Goal: Information Seeking & Learning: Understand process/instructions

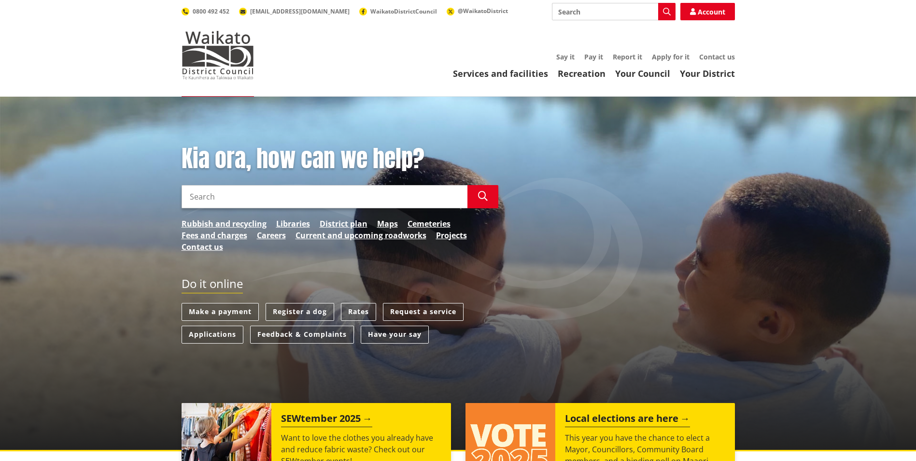
click at [340, 221] on link "District plan" at bounding box center [344, 224] width 48 height 12
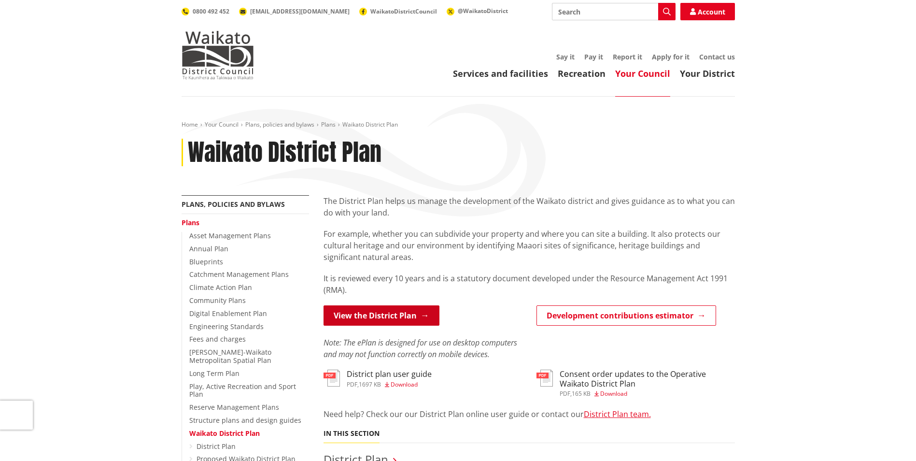
click at [398, 313] on link "View the District Plan" at bounding box center [382, 315] width 116 height 20
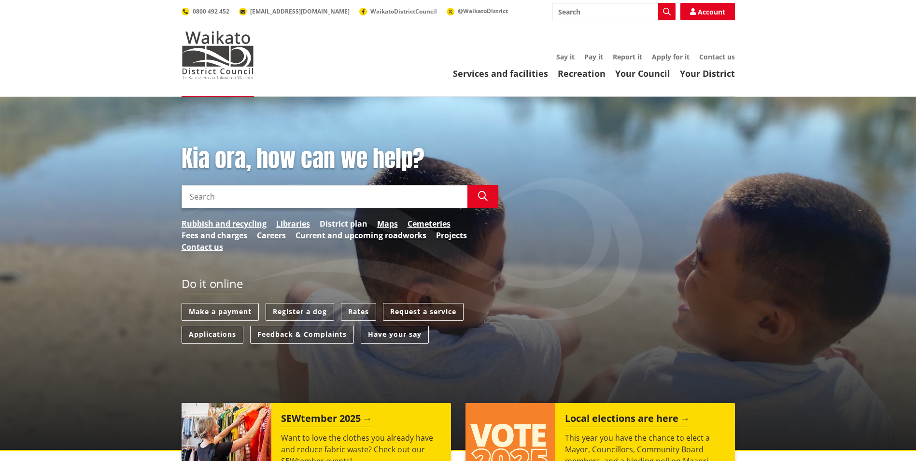
click at [345, 222] on link "District plan" at bounding box center [344, 224] width 48 height 12
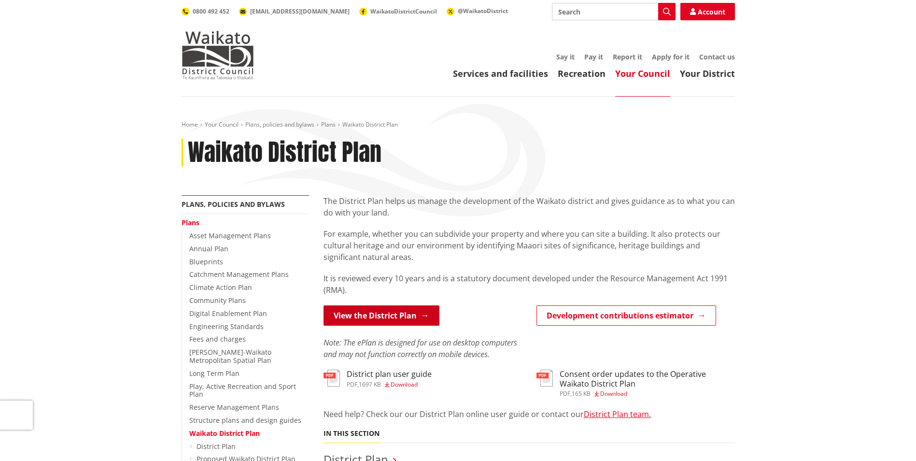
click at [394, 317] on link "View the District Plan" at bounding box center [382, 315] width 116 height 20
